Goal: Task Accomplishment & Management: Manage account settings

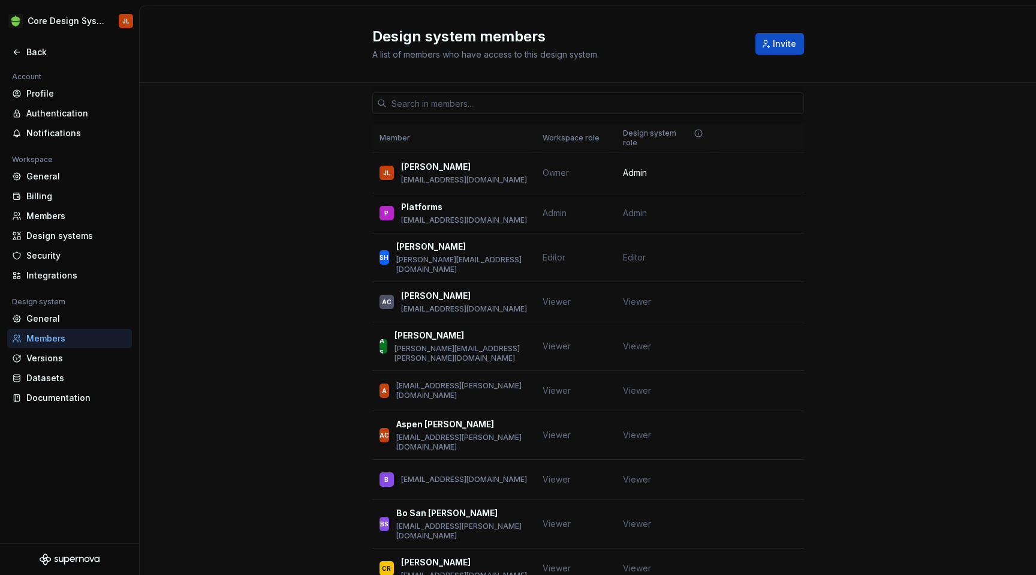
scroll to position [330, 0]
click at [46, 92] on div "Profile" at bounding box center [76, 94] width 101 height 12
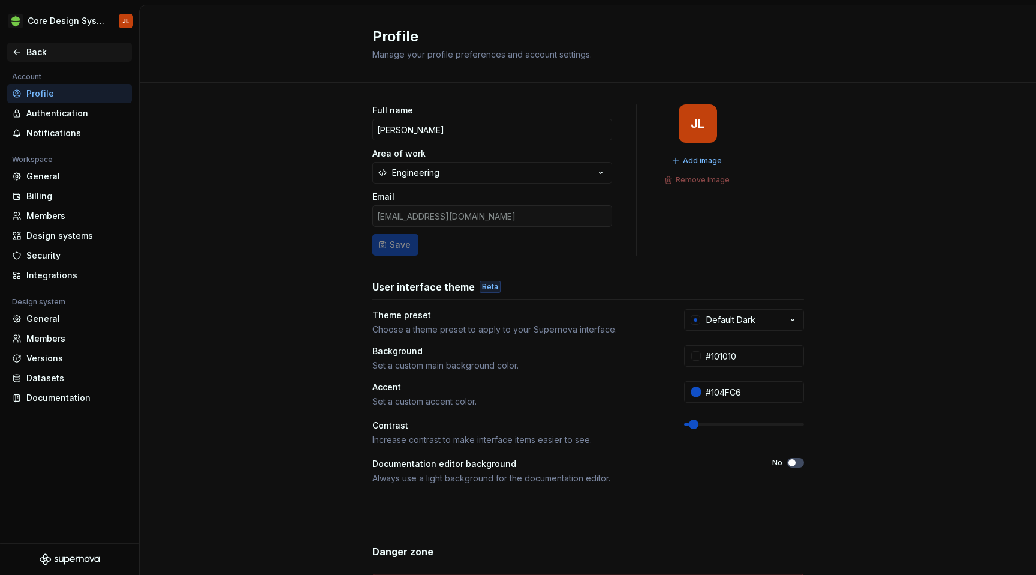
click at [19, 53] on icon at bounding box center [17, 52] width 10 height 10
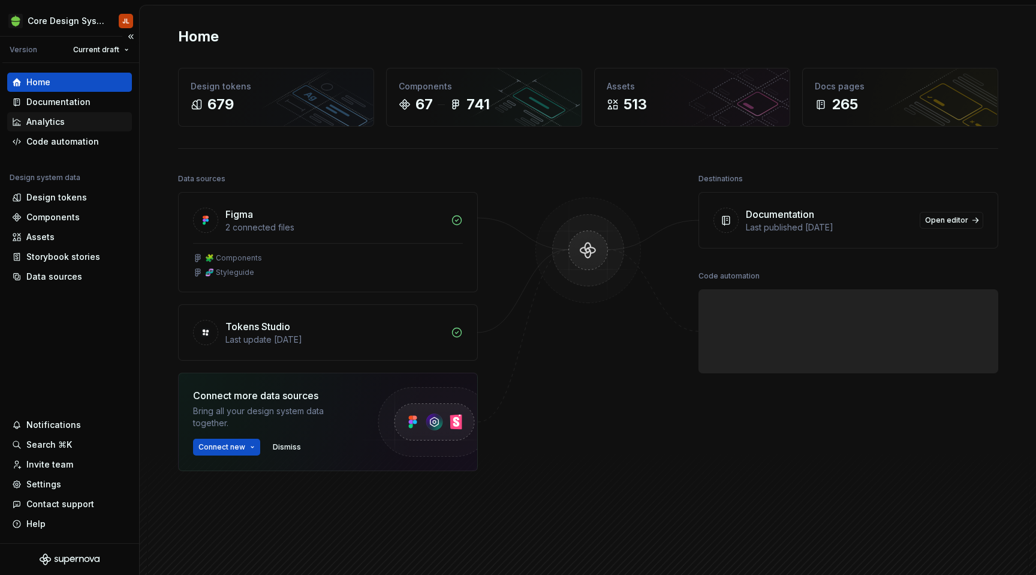
scroll to position [330, 0]
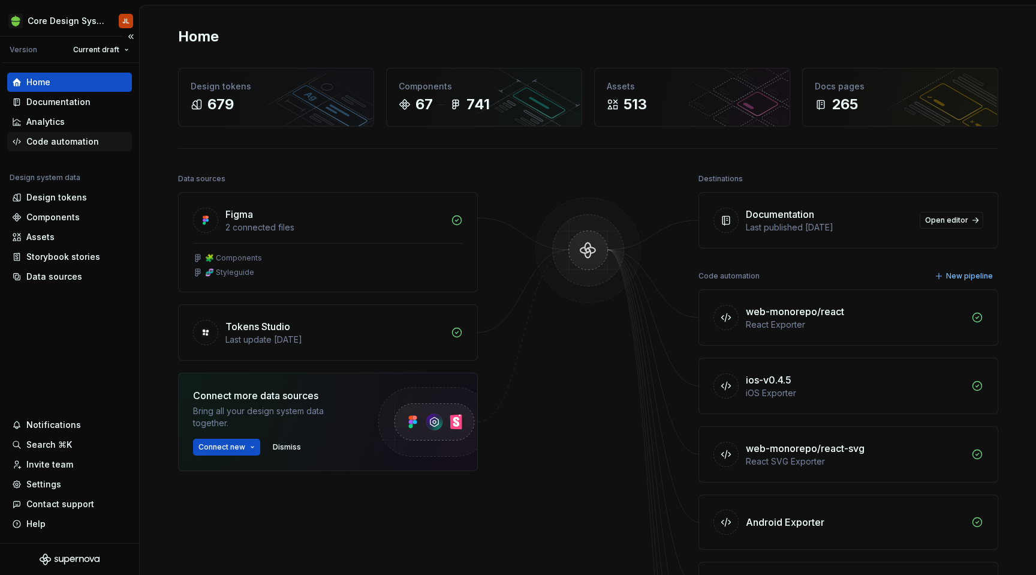
click at [46, 145] on div "Code automation" at bounding box center [62, 142] width 73 height 12
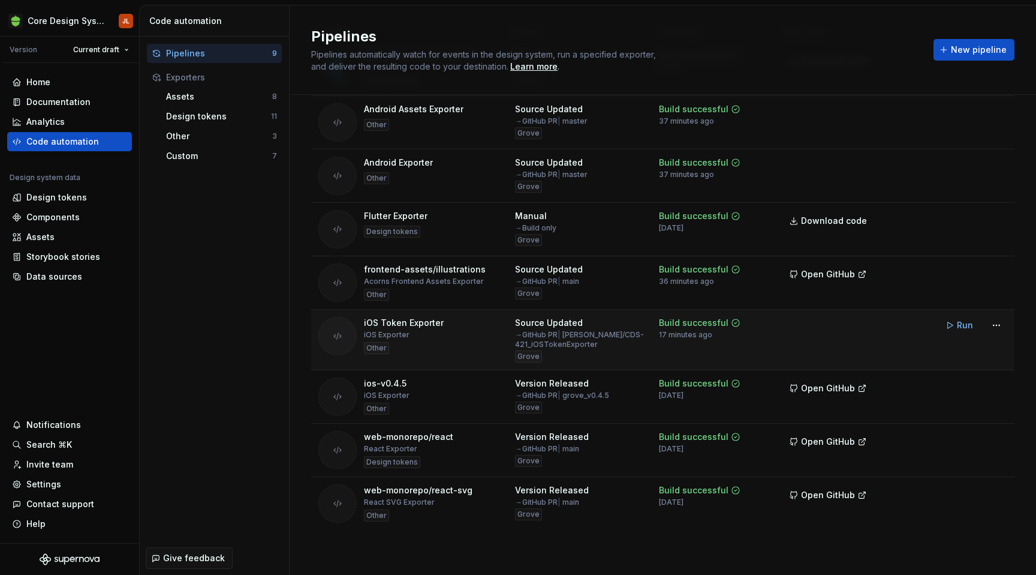
scroll to position [94, 0]
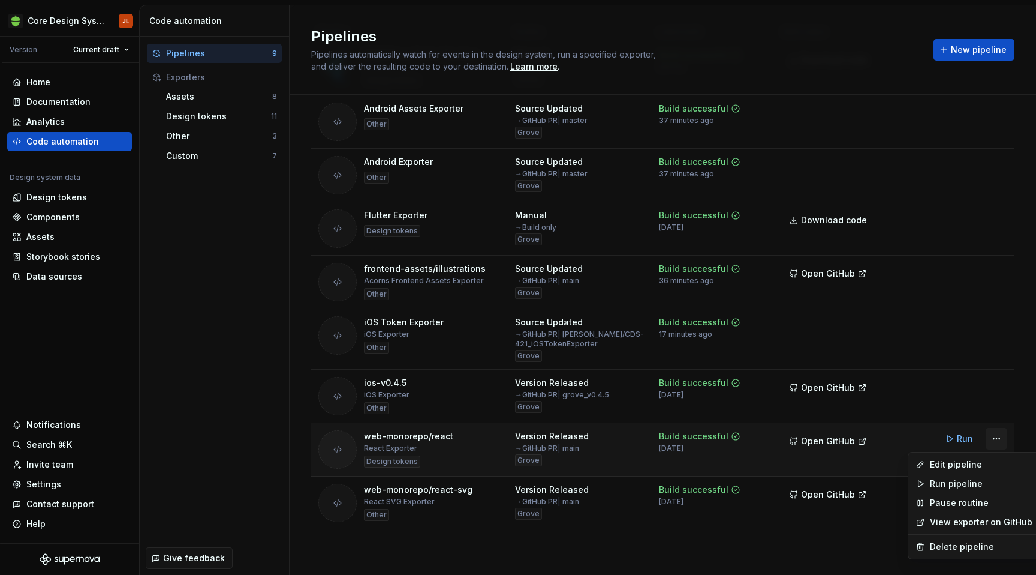
click at [996, 440] on html "Core Design System JL Version Current draft Home Documentation Analytics Code a…" at bounding box center [518, 287] width 1036 height 575
click at [967, 467] on div "Edit pipeline" at bounding box center [981, 464] width 103 height 12
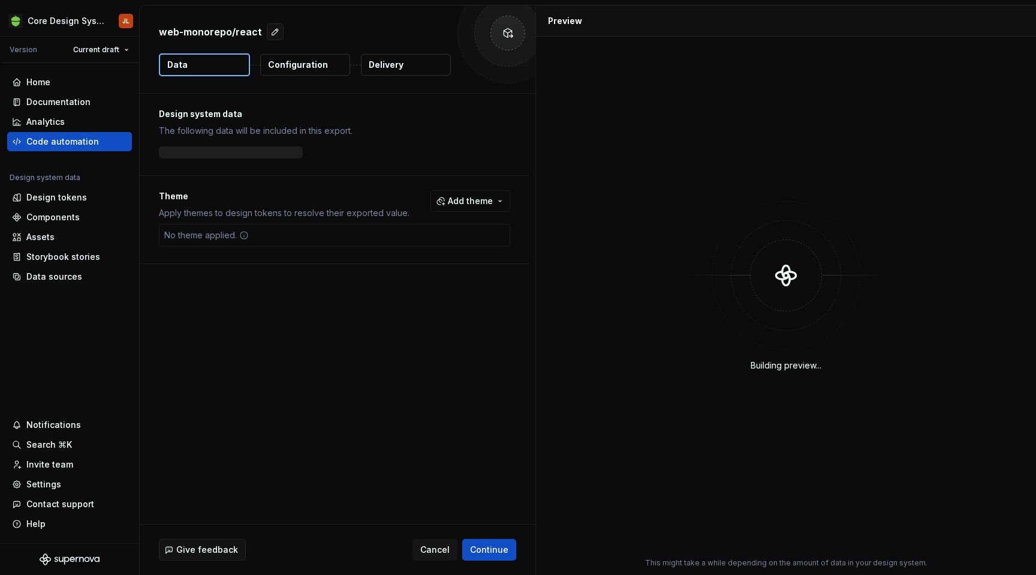
click at [384, 64] on p "Delivery" at bounding box center [386, 65] width 35 height 12
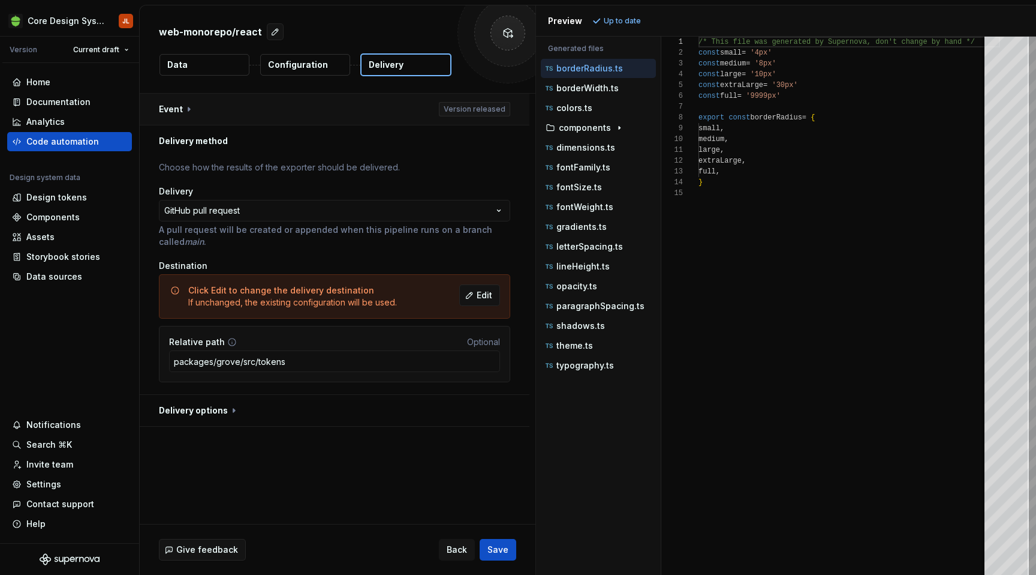
click at [188, 111] on button "button" at bounding box center [335, 109] width 390 height 31
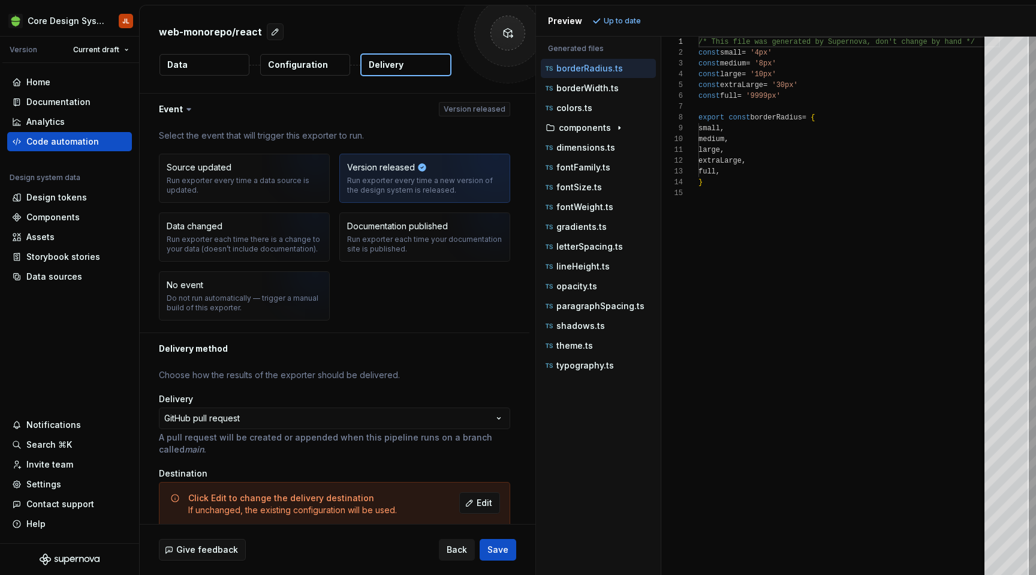
click at [456, 552] on span "Back" at bounding box center [457, 549] width 20 height 12
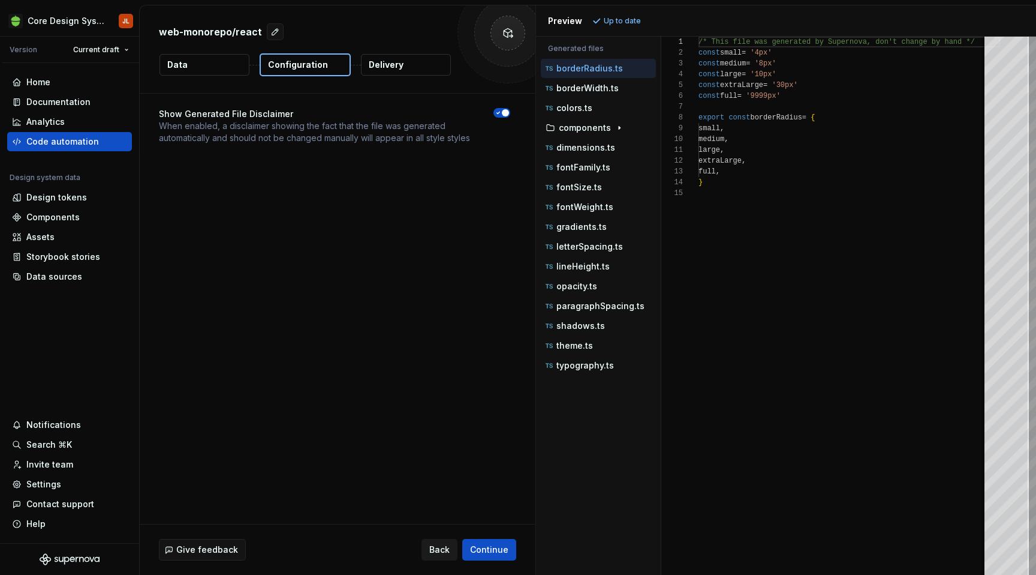
click at [456, 552] on button "Back" at bounding box center [440, 550] width 36 height 22
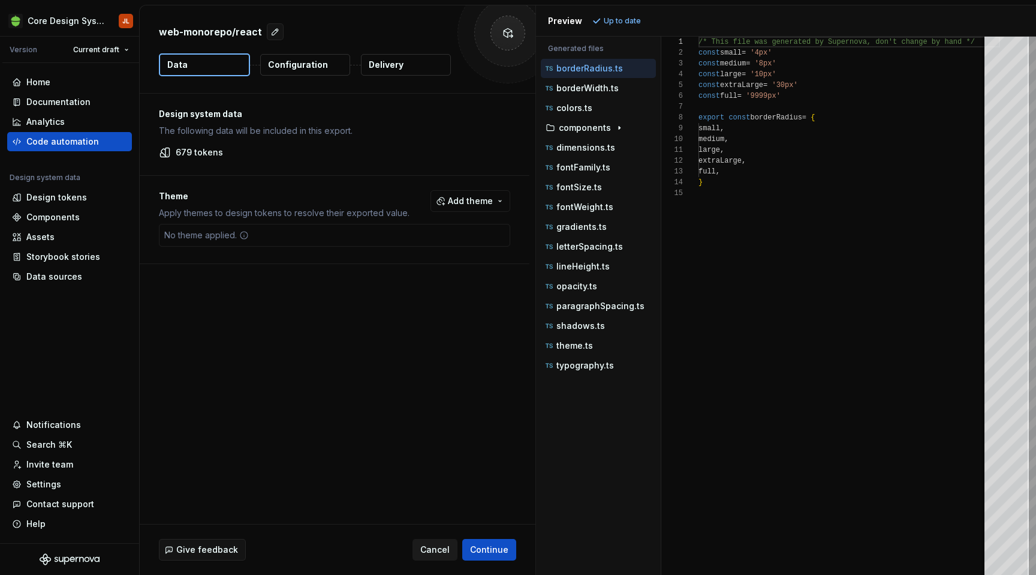
click at [440, 548] on span "Cancel" at bounding box center [434, 549] width 29 height 12
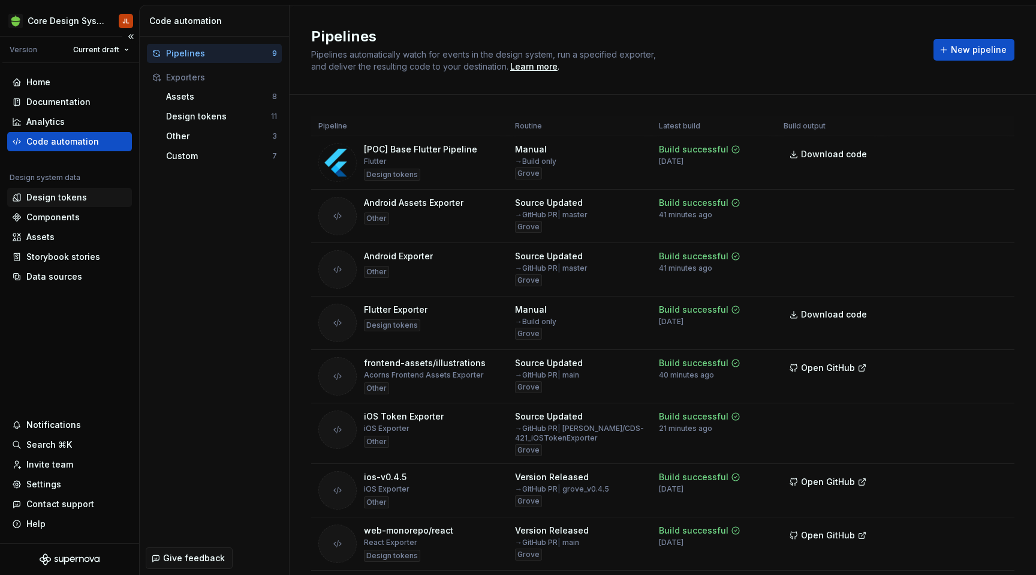
click at [55, 198] on div "Design tokens" at bounding box center [56, 197] width 61 height 12
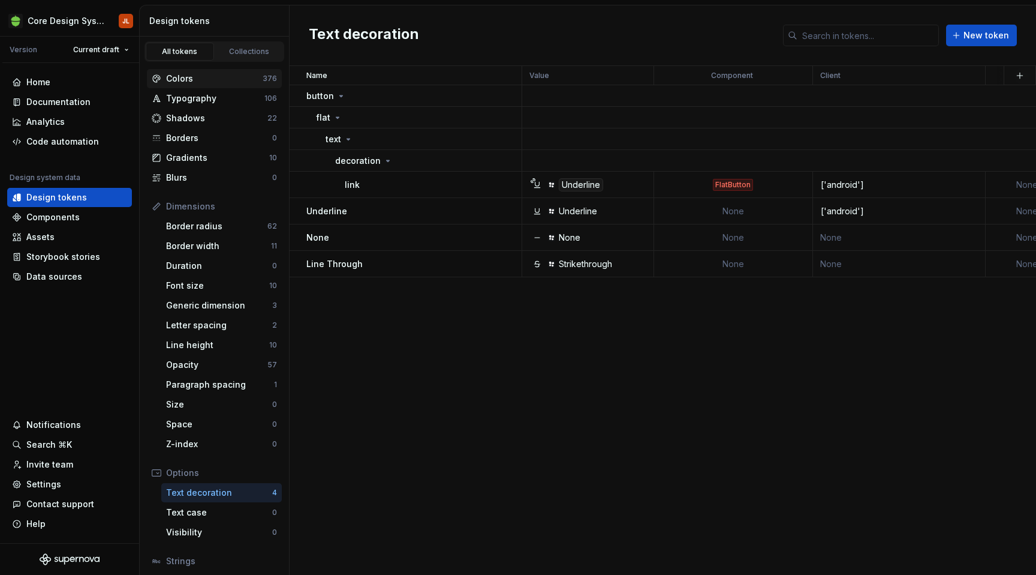
click at [215, 80] on div "Colors" at bounding box center [214, 79] width 97 height 12
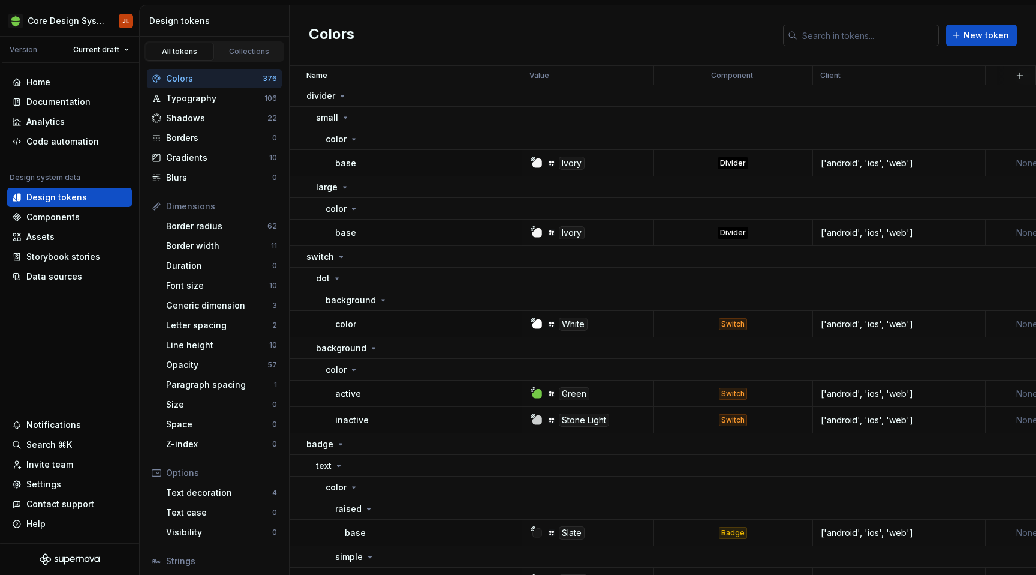
click at [851, 36] on input "text" at bounding box center [869, 36] width 142 height 22
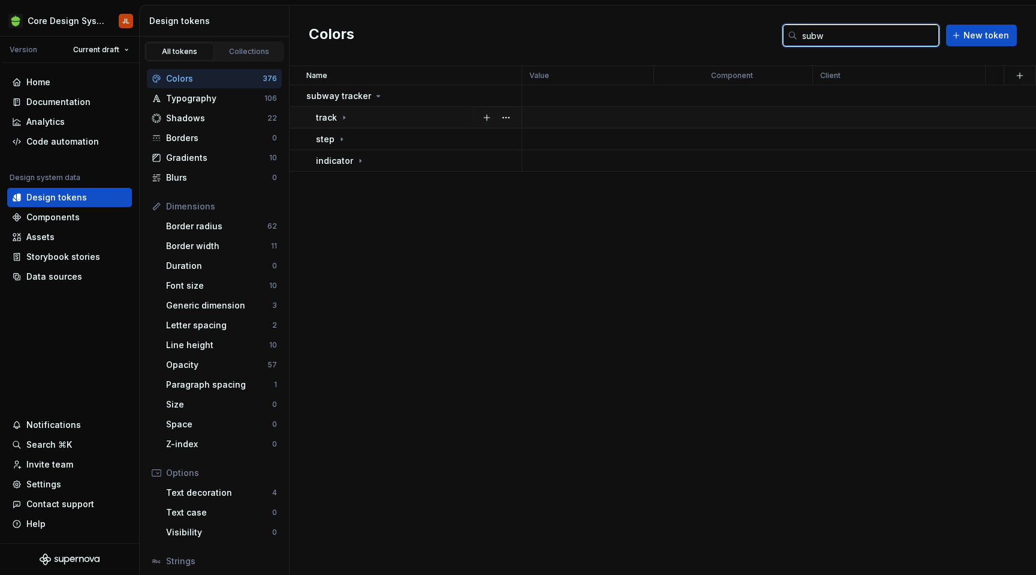
type input "subw"
click at [340, 118] on icon at bounding box center [344, 118] width 10 height 10
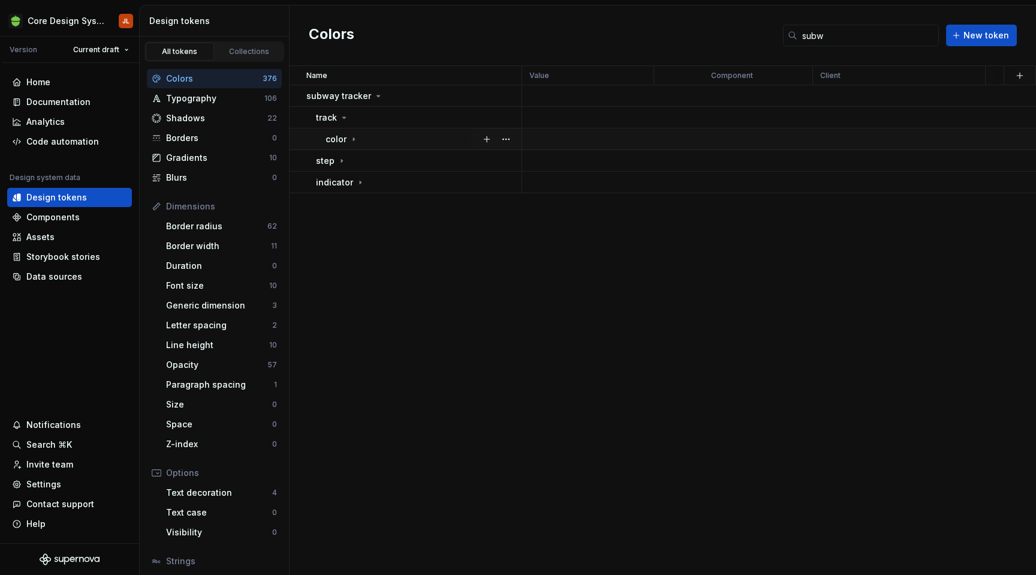
click at [357, 137] on icon at bounding box center [354, 139] width 10 height 10
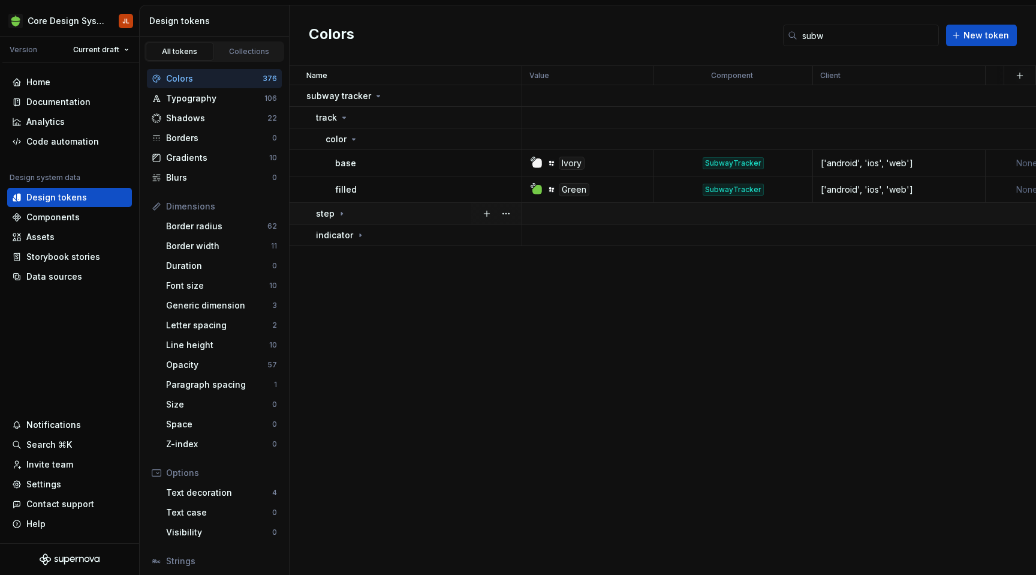
click at [338, 218] on div "step" at bounding box center [331, 214] width 31 height 12
click at [346, 238] on icon at bounding box center [349, 235] width 10 height 10
click at [369, 278] on icon at bounding box center [369, 278] width 1 height 3
click at [359, 257] on icon at bounding box center [364, 257] width 10 height 10
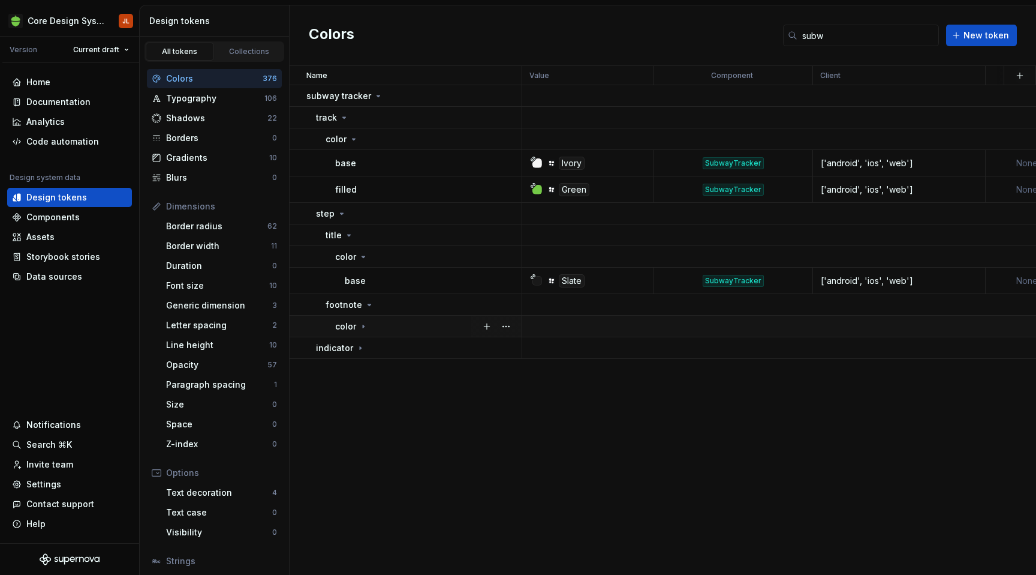
click at [362, 322] on icon at bounding box center [364, 326] width 10 height 10
click at [357, 381] on td "indicator" at bounding box center [406, 374] width 233 height 22
click at [369, 398] on p "background" at bounding box center [351, 396] width 50 height 12
click at [365, 421] on icon at bounding box center [364, 418] width 10 height 10
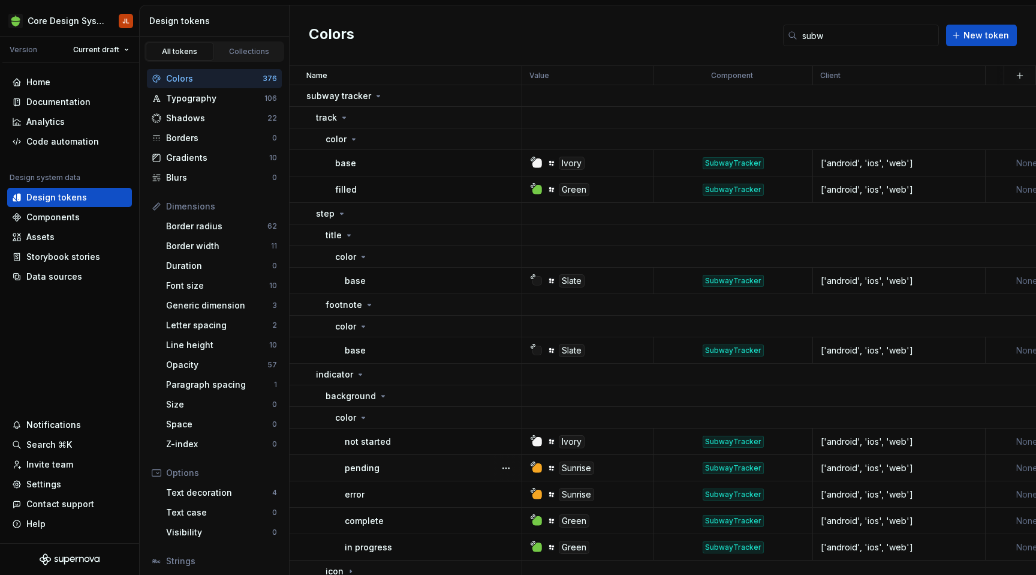
scroll to position [7, 0]
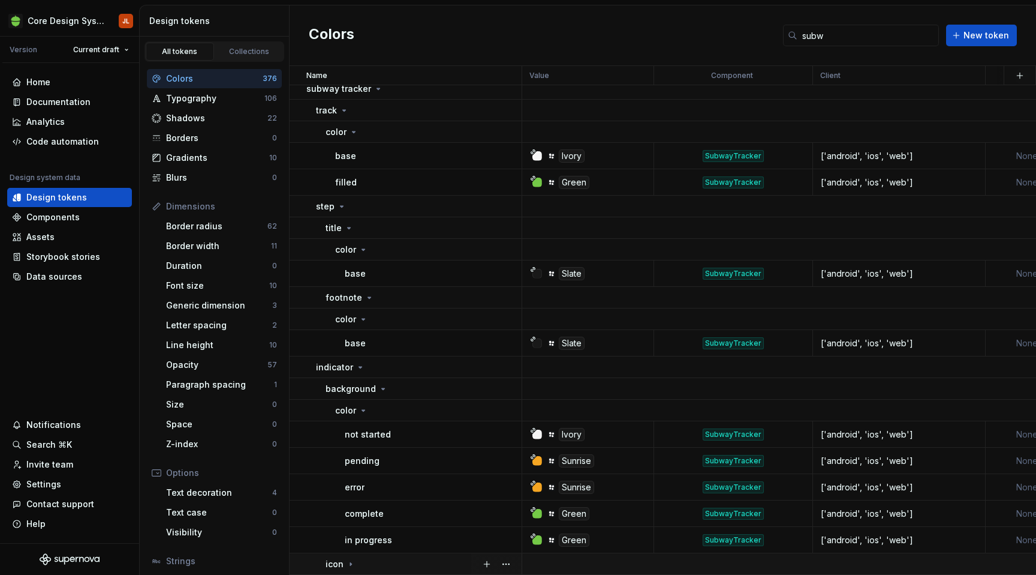
click at [351, 560] on icon at bounding box center [351, 564] width 10 height 10
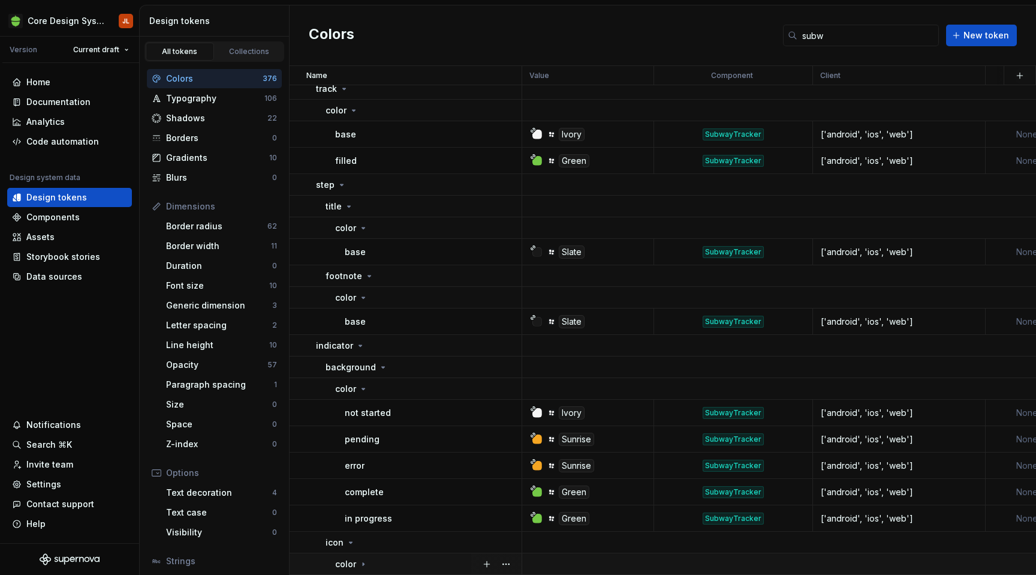
click at [365, 563] on icon at bounding box center [364, 564] width 10 height 10
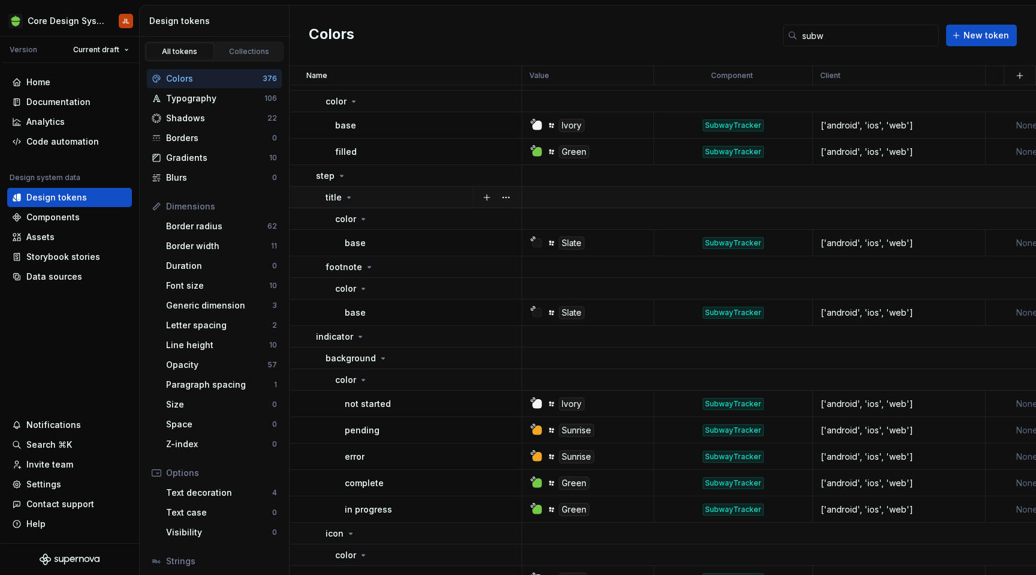
scroll to position [39, 0]
click at [798, 74] on html "Core Design System JL Version Current draft Home Documentation Analytics Code a…" at bounding box center [518, 287] width 1036 height 575
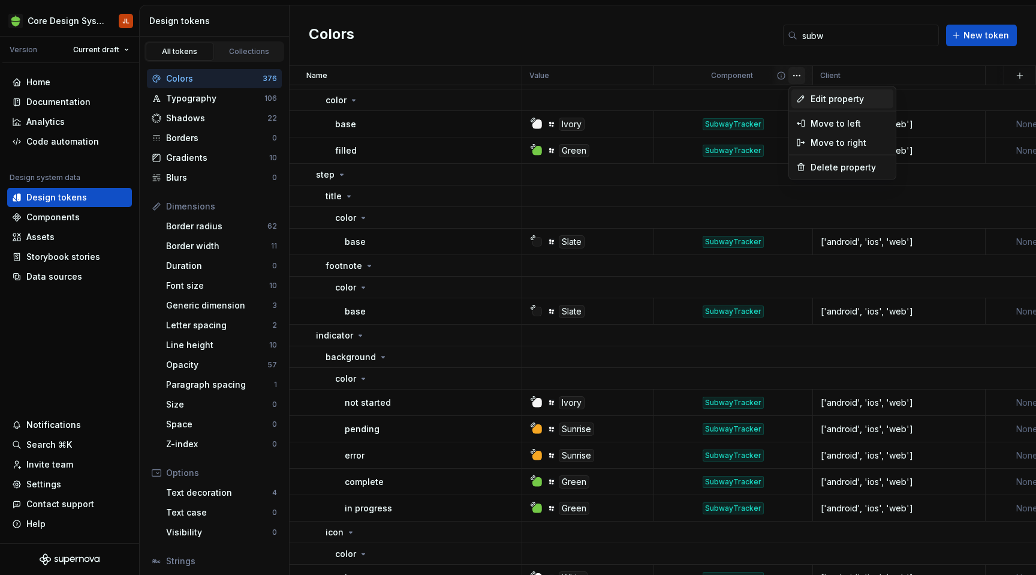
click at [818, 97] on span "Edit property" at bounding box center [850, 99] width 78 height 12
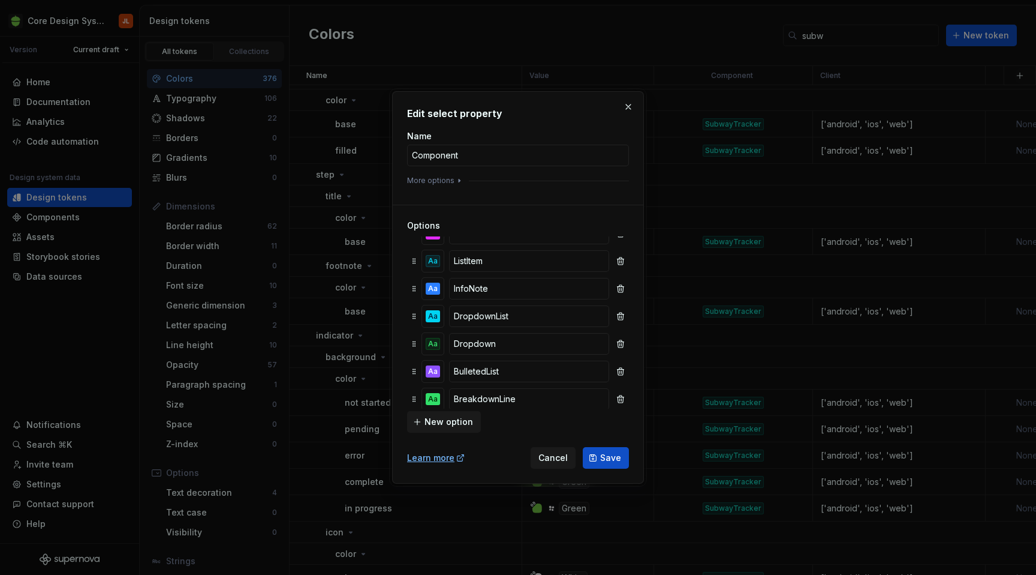
scroll to position [1294, 0]
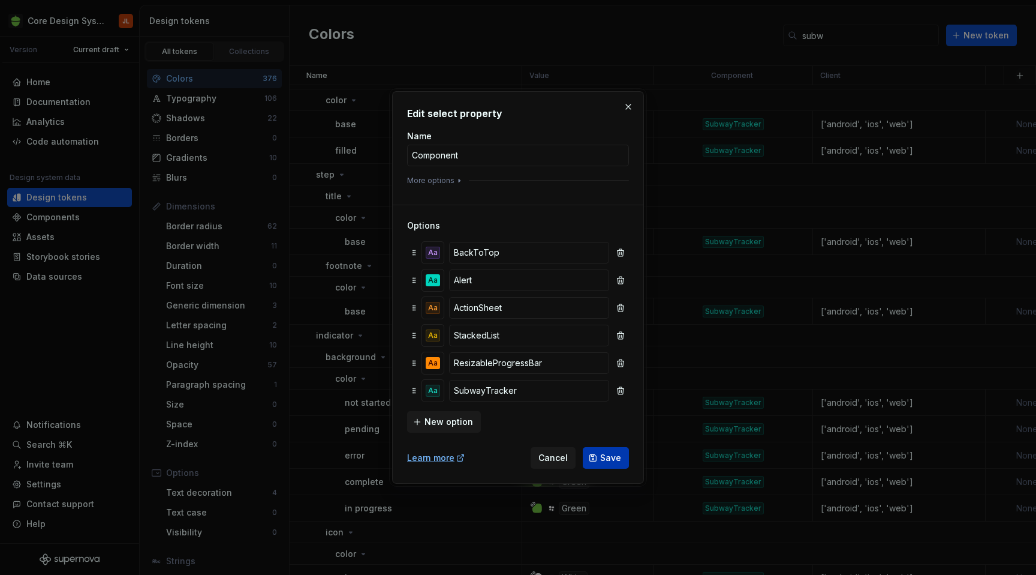
click at [613, 458] on span "Save" at bounding box center [610, 458] width 21 height 12
